Goal: Task Accomplishment & Management: Manage account settings

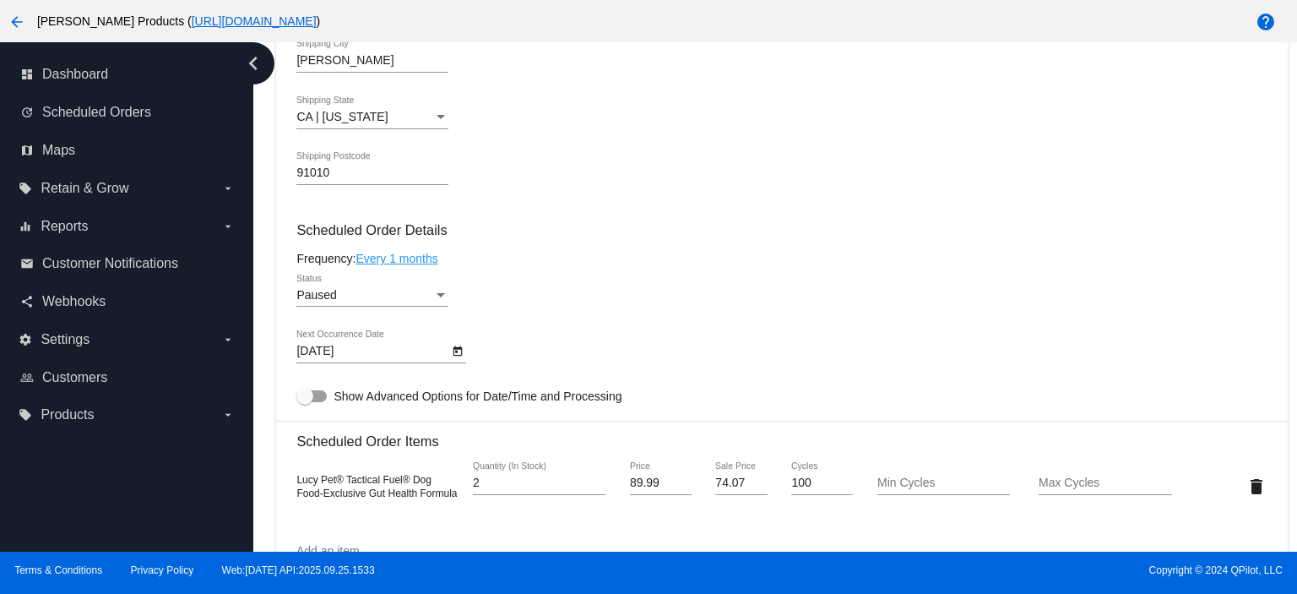
scroll to position [788, 0]
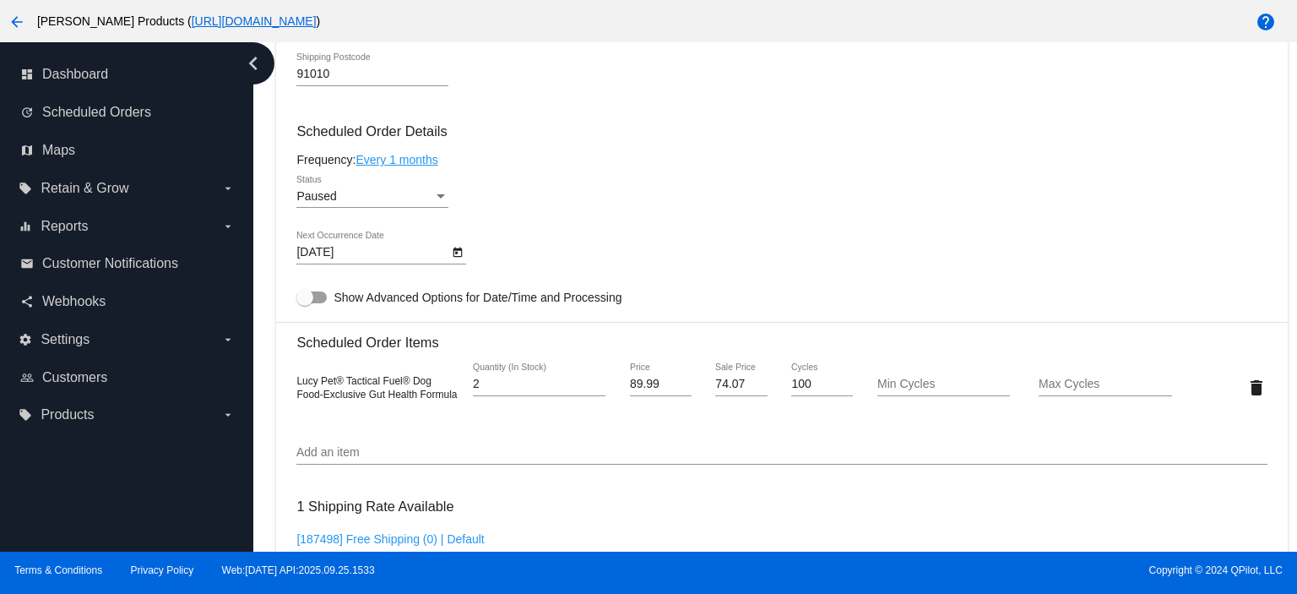
click at [325, 200] on span "Paused" at bounding box center [316, 196] width 40 height 14
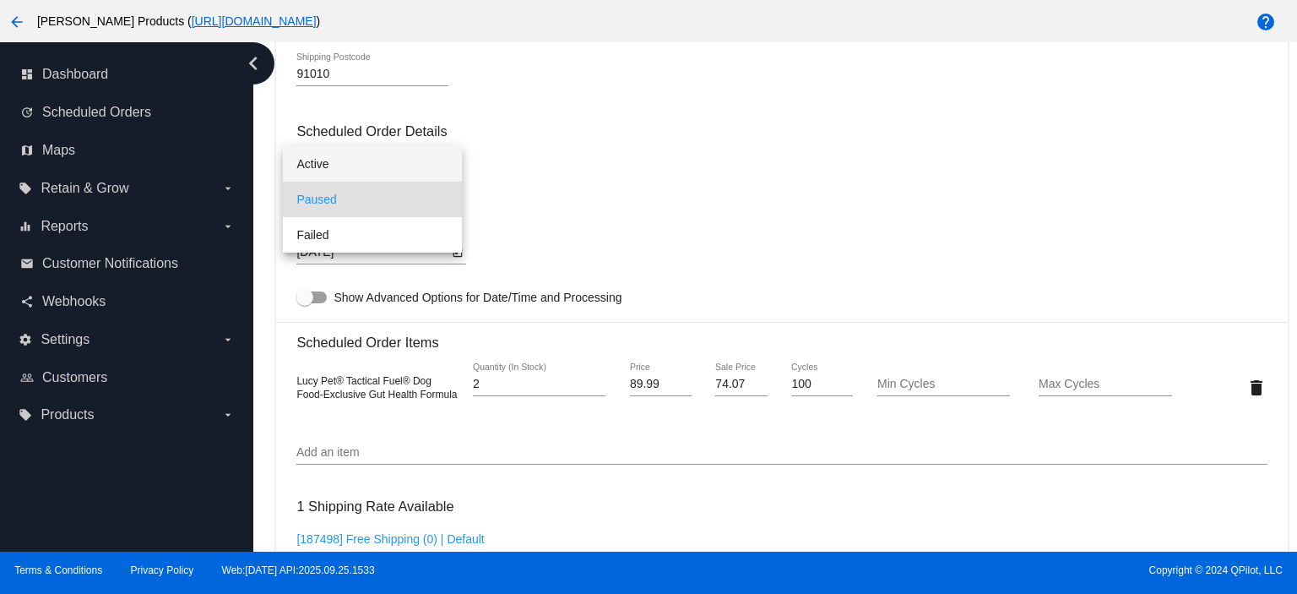
click at [313, 159] on span "Active" at bounding box center [372, 163] width 152 height 35
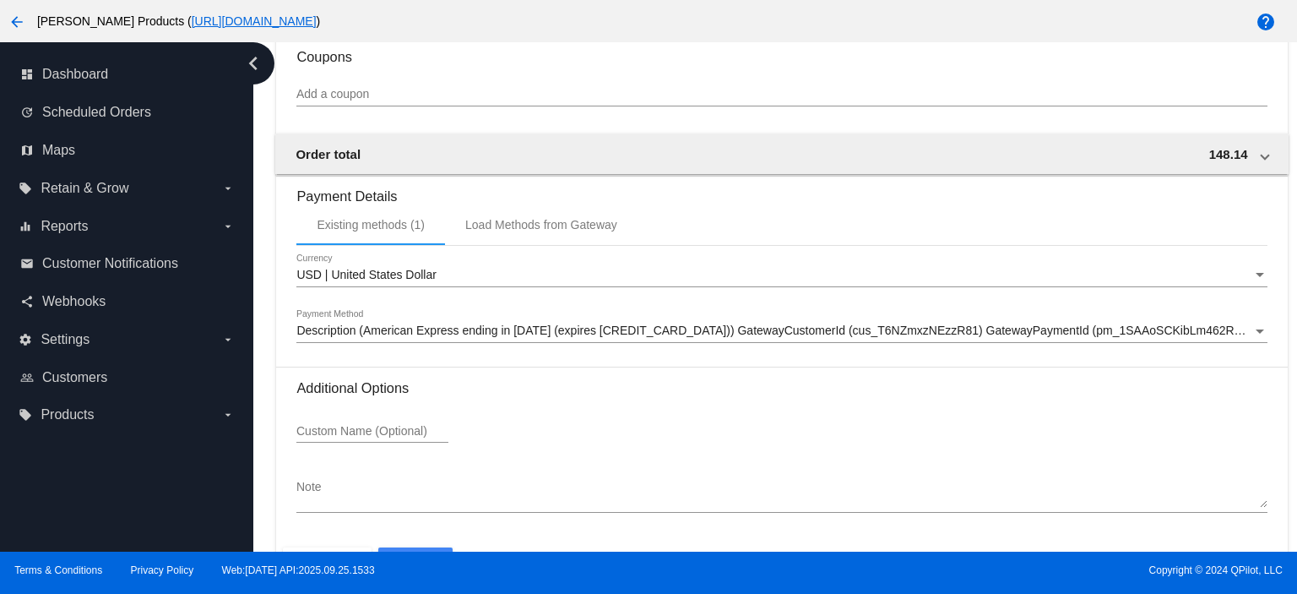
scroll to position [1433, 0]
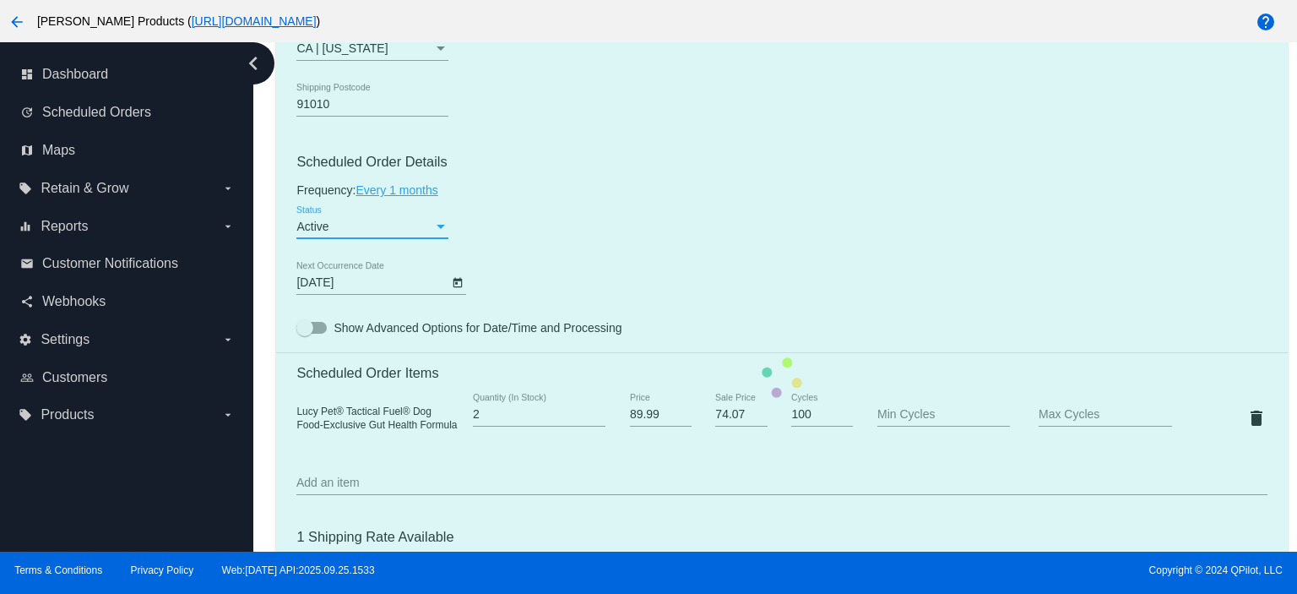
scroll to position [0, 0]
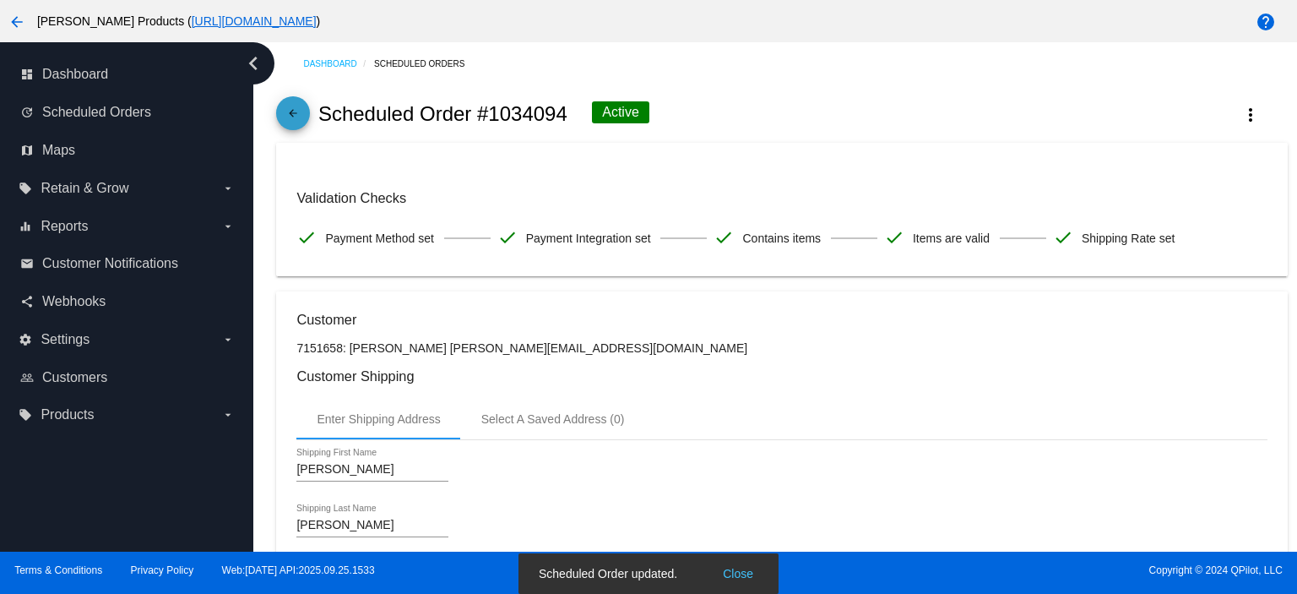
click at [291, 110] on mat-icon "arrow_back" at bounding box center [293, 117] width 20 height 20
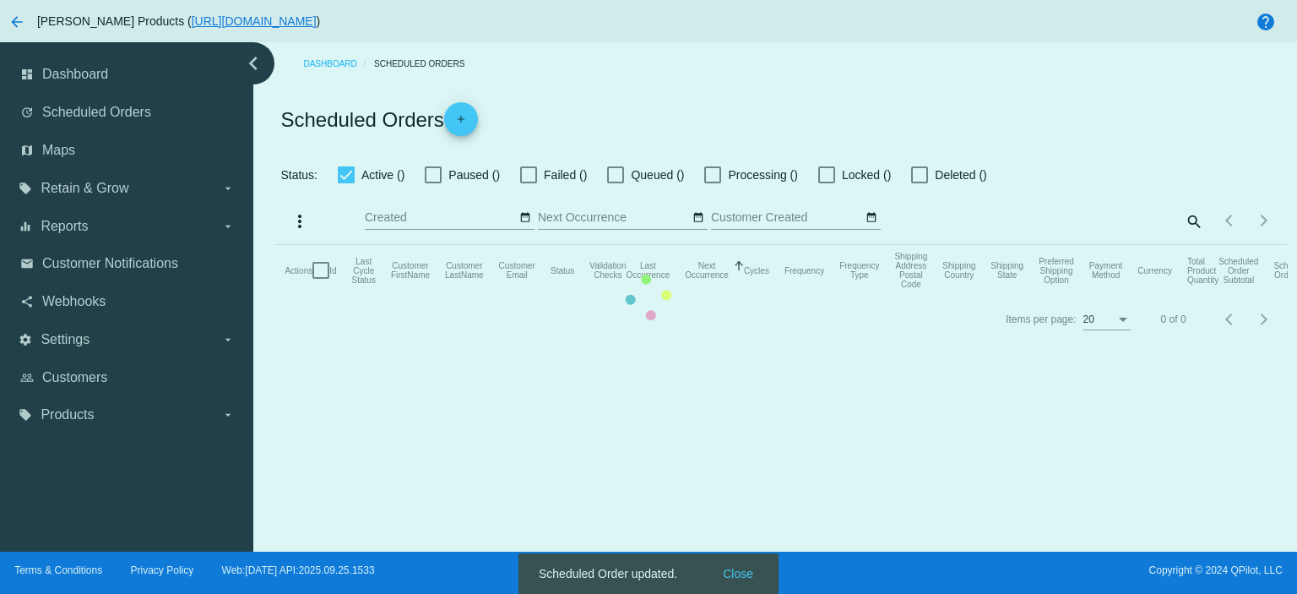
checkbox input "true"
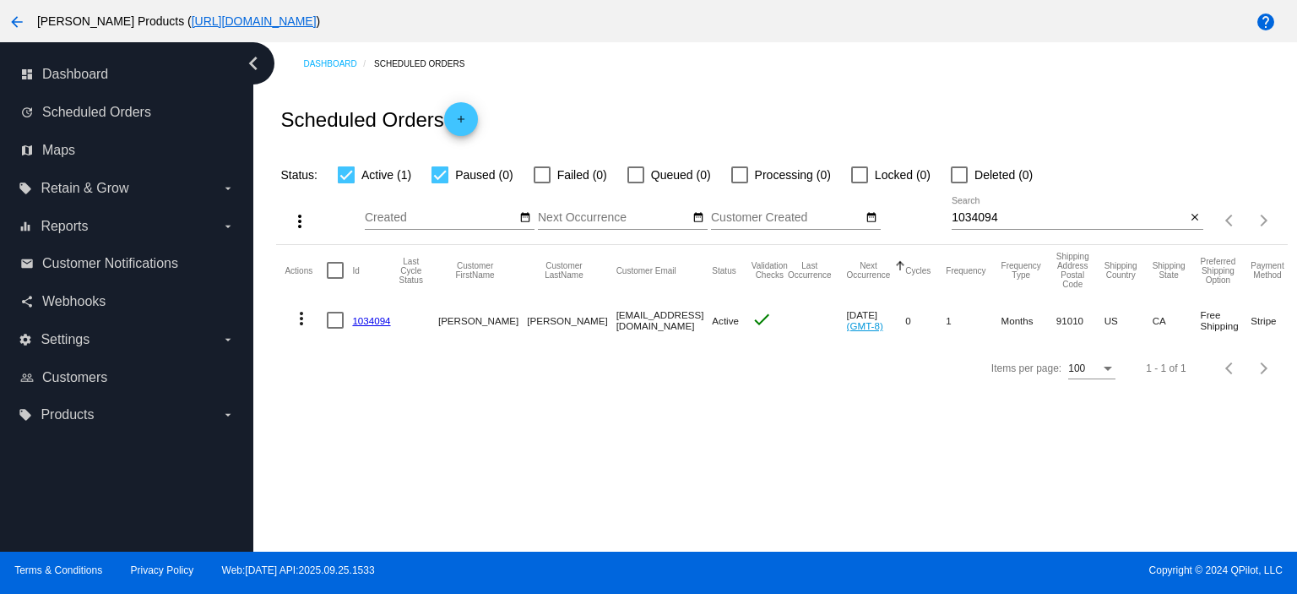
click at [1002, 227] on div "1034094 Search close" at bounding box center [1078, 221] width 252 height 48
click at [999, 215] on input "1034094" at bounding box center [1069, 218] width 234 height 14
